Goal: Task Accomplishment & Management: Use online tool/utility

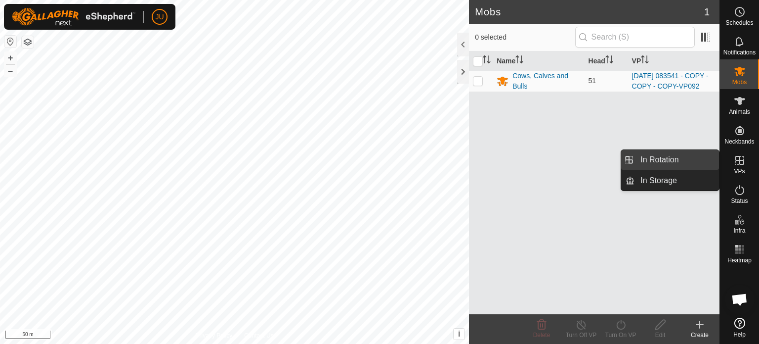
click at [678, 162] on link "In Rotation" at bounding box center [677, 160] width 85 height 20
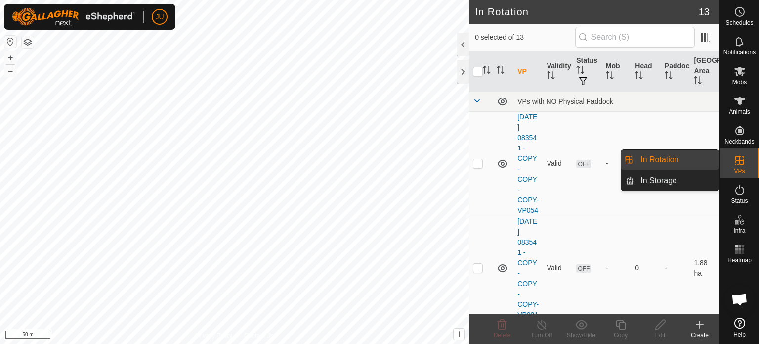
click at [671, 160] on link "In Rotation" at bounding box center [677, 160] width 85 height 20
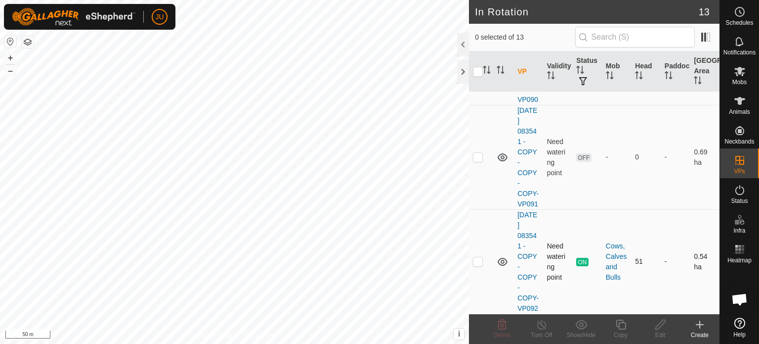
scroll to position [1422, 0]
click at [478, 257] on p-checkbox at bounding box center [478, 261] width 10 height 8
checkbox input "true"
click at [624, 326] on icon at bounding box center [621, 324] width 12 height 12
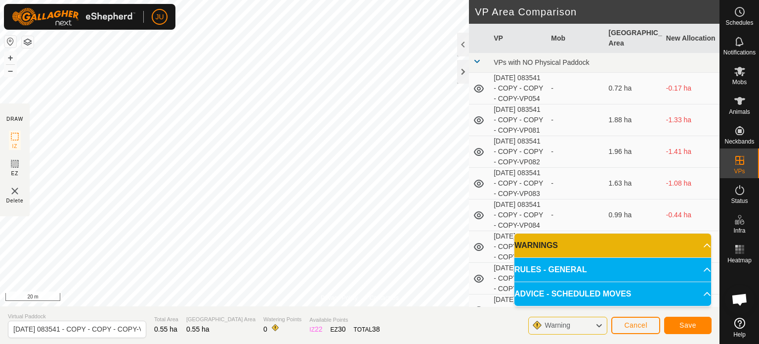
click at [448, 343] on html "JU Schedules Notifications Mobs Animals Neckbands VPs Status Infra Heatmap Help…" at bounding box center [379, 172] width 759 height 344
click at [682, 326] on span "Save" at bounding box center [688, 325] width 17 height 8
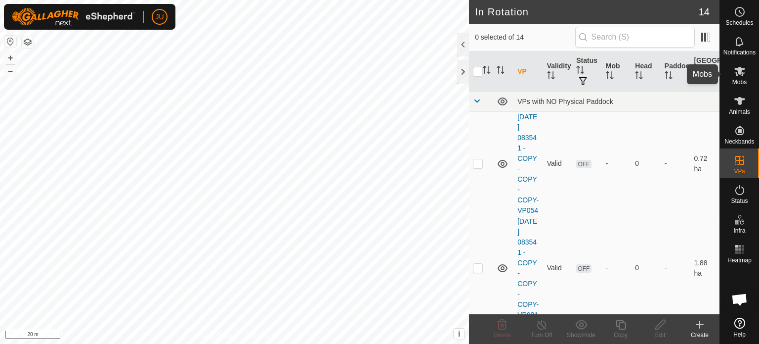
click at [737, 73] on icon at bounding box center [740, 71] width 12 height 12
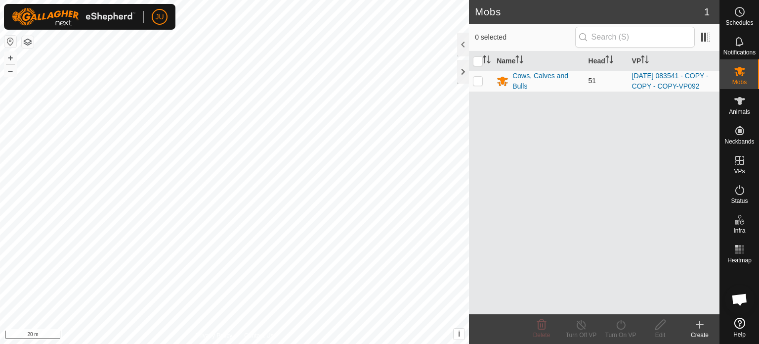
click at [477, 84] on p-checkbox at bounding box center [478, 81] width 10 height 8
checkbox input "true"
click at [621, 324] on icon at bounding box center [621, 324] width 12 height 12
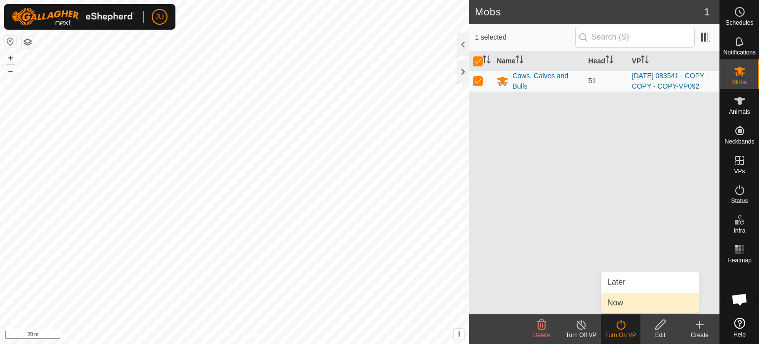
click at [617, 300] on link "Now" at bounding box center [651, 303] width 98 height 20
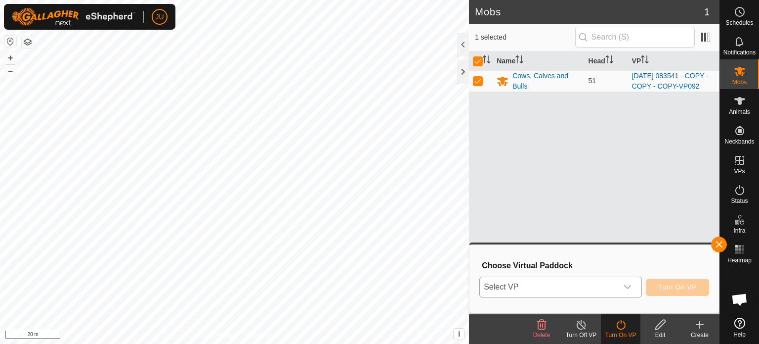
click at [629, 288] on icon "dropdown trigger" at bounding box center [628, 287] width 8 height 8
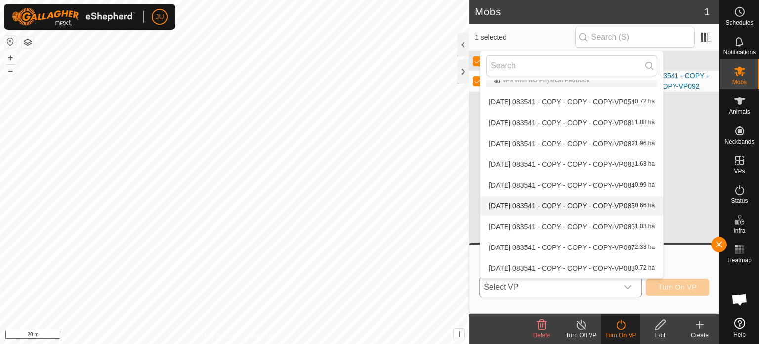
scroll to position [115, 0]
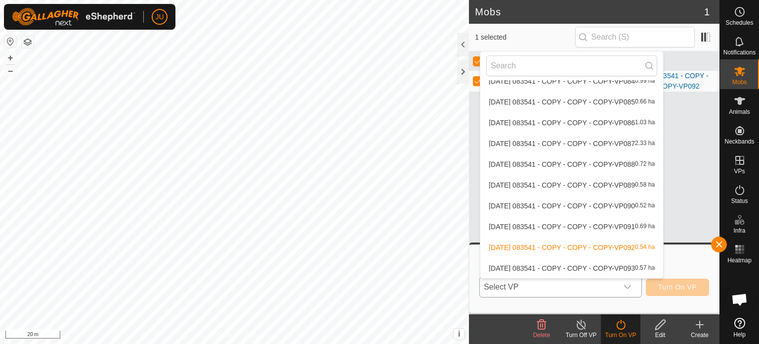
click at [575, 265] on li "[DATE] 083541 - COPY - COPY - COPY-VP093 0.57 ha" at bounding box center [572, 268] width 183 height 20
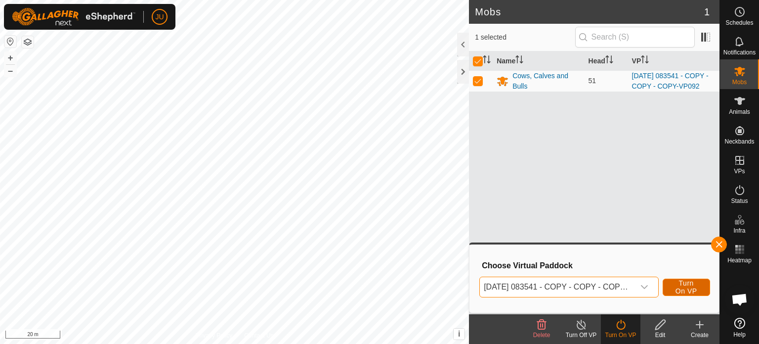
click at [692, 283] on span "Turn On VP" at bounding box center [686, 287] width 23 height 16
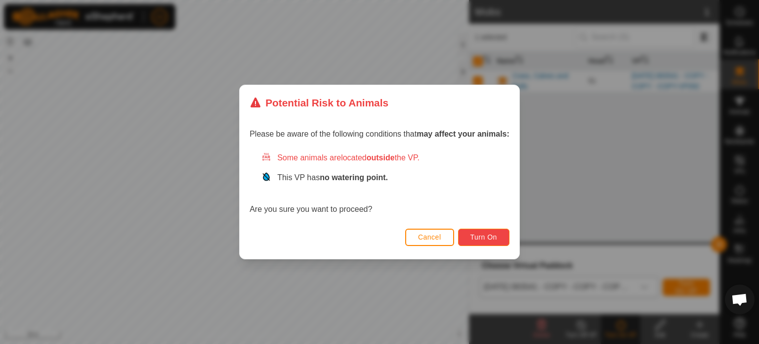
click at [494, 233] on span "Turn On" at bounding box center [484, 237] width 27 height 8
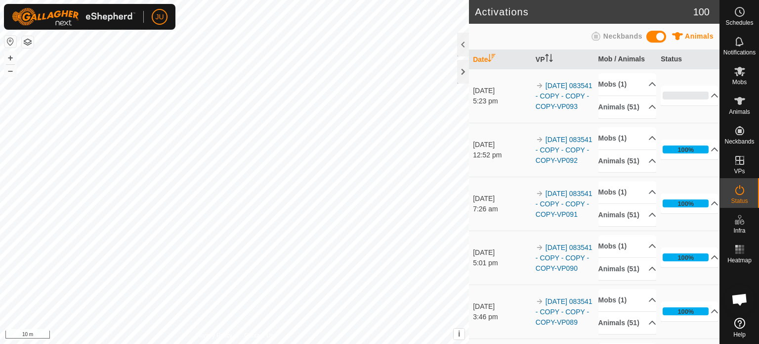
click at [451, 343] on html "JU Schedules Notifications Mobs Animals Neckbands VPs Status Infra Heatmap Help…" at bounding box center [379, 172] width 759 height 344
